Goal: Find contact information: Find contact information

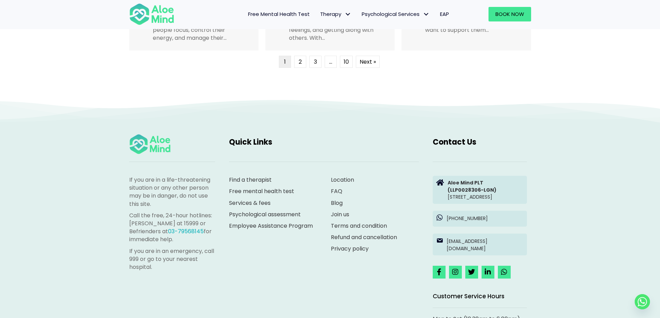
scroll to position [1906, 0]
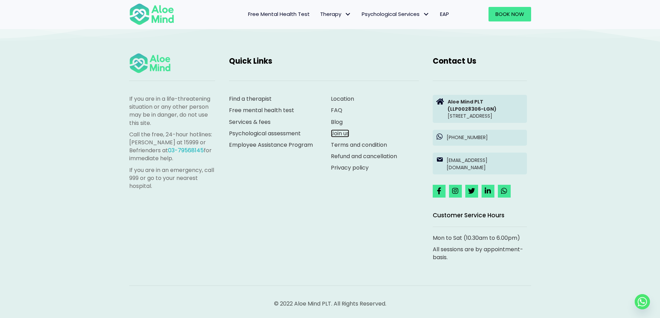
click at [340, 130] on link "Join us" at bounding box center [340, 134] width 18 height 8
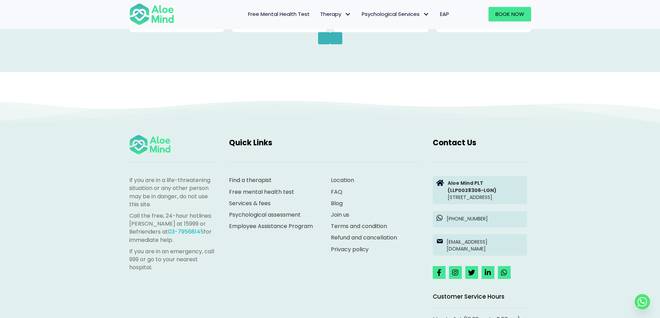
scroll to position [1178, 0]
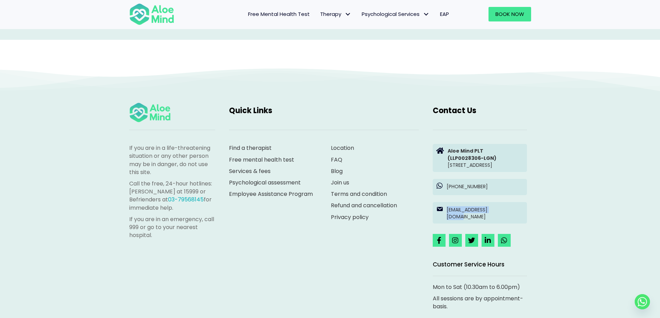
drag, startPoint x: 535, startPoint y: 222, endPoint x: 440, endPoint y: 226, distance: 95.0
click at [440, 226] on div "If you are in a life-threatening situation or any other person may be in danger…" at bounding box center [330, 208] width 416 height 226
copy div "[EMAIL_ADDRESS][DOMAIN_NAME]"
click at [338, 180] on link "Join us" at bounding box center [340, 183] width 18 height 8
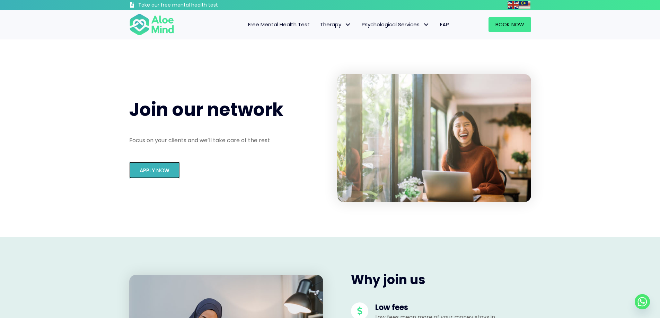
click at [166, 168] on span "Apply Now" at bounding box center [155, 170] width 30 height 7
click at [170, 169] on link "Apply Now" at bounding box center [154, 170] width 51 height 17
